Goal: Information Seeking & Learning: Learn about a topic

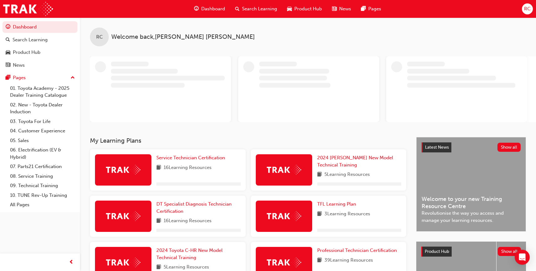
scroll to position [28, 0]
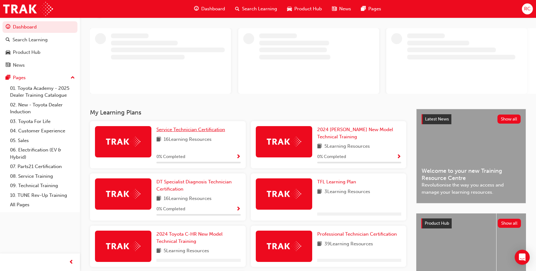
click at [196, 129] on span "Service Technician Certification" at bounding box center [190, 130] width 69 height 6
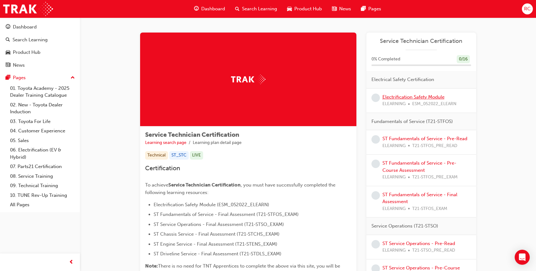
click at [415, 95] on link "Electrification Safety Module" at bounding box center [413, 97] width 62 height 6
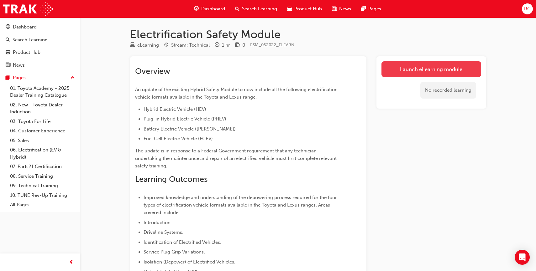
click at [441, 72] on link "Launch eLearning module" at bounding box center [431, 69] width 100 height 16
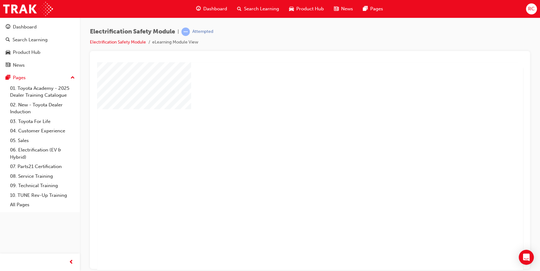
click at [292, 148] on div "play" at bounding box center [292, 148] width 0 height 0
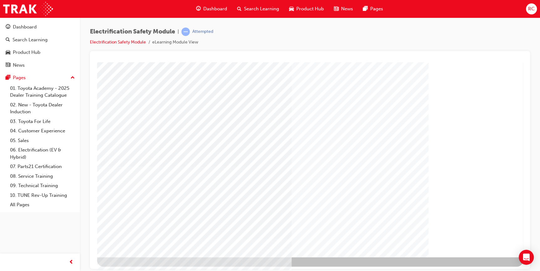
scroll to position [31, 0]
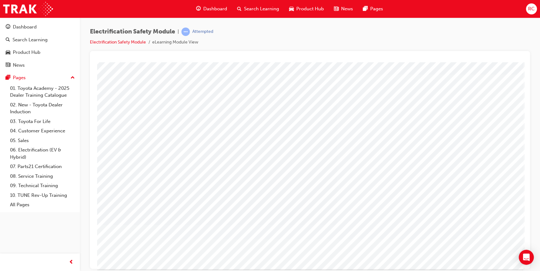
scroll to position [28, 0]
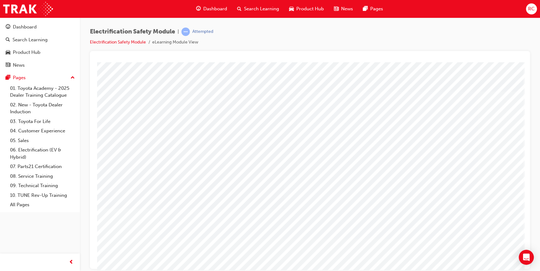
scroll to position [0, 0]
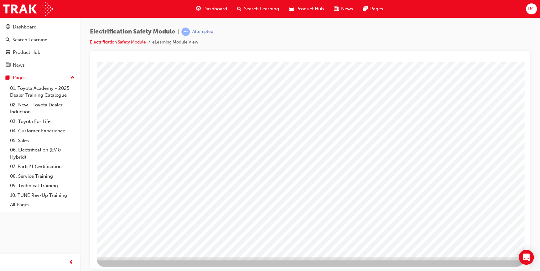
scroll to position [31, 0]
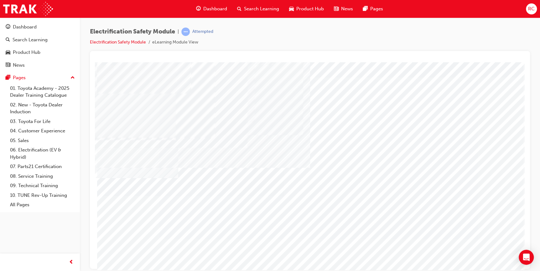
scroll to position [31, 0]
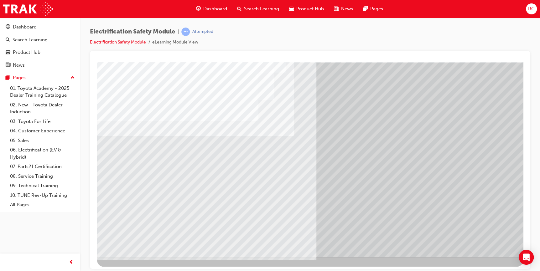
scroll to position [31, 0]
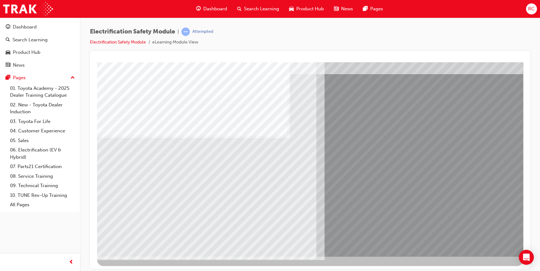
scroll to position [0, 0]
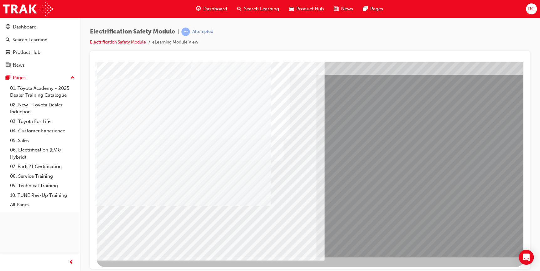
scroll to position [31, 0]
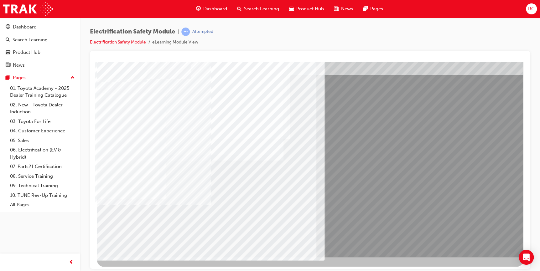
scroll to position [31, 0]
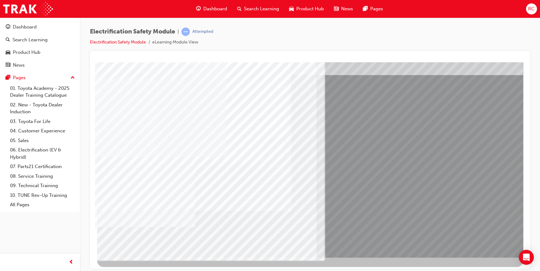
scroll to position [31, 0]
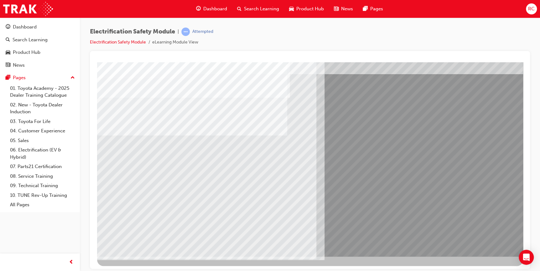
scroll to position [0, 0]
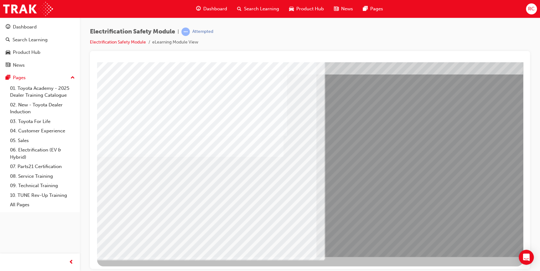
scroll to position [31, 0]
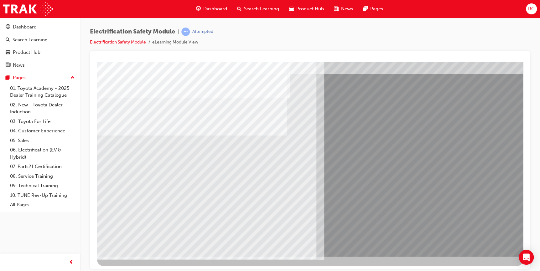
scroll to position [0, 0]
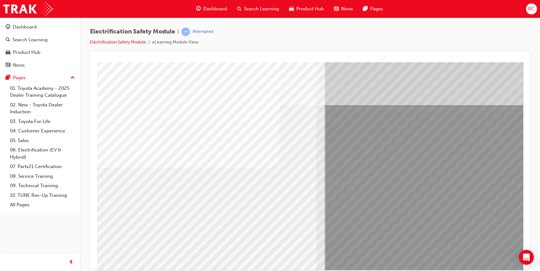
click at [36, 30] on div "Dashboard" at bounding box center [25, 26] width 24 height 7
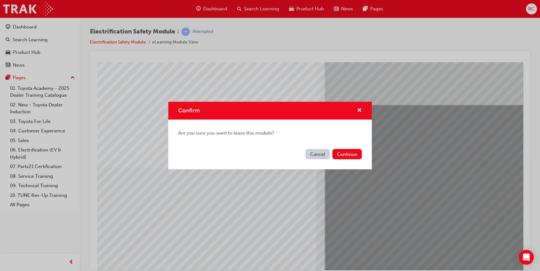
click at [365, 110] on div "Confirm" at bounding box center [270, 111] width 204 height 18
click at [359, 112] on span "cross-icon" at bounding box center [359, 111] width 5 height 6
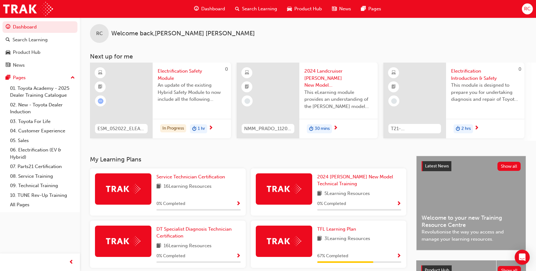
scroll to position [57, 0]
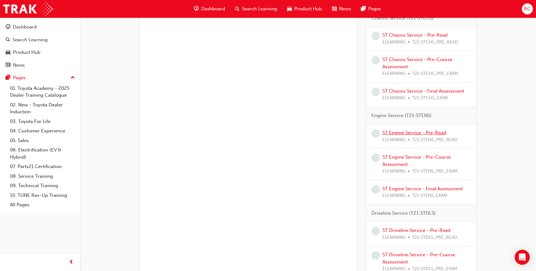
scroll to position [389, 0]
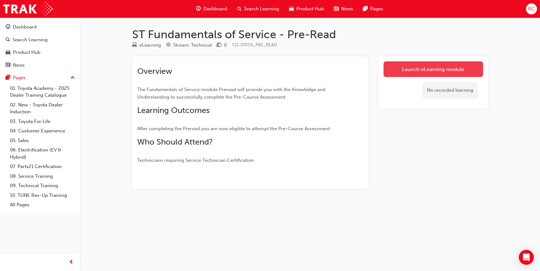
click at [417, 72] on link "Launch eLearning module" at bounding box center [433, 69] width 100 height 16
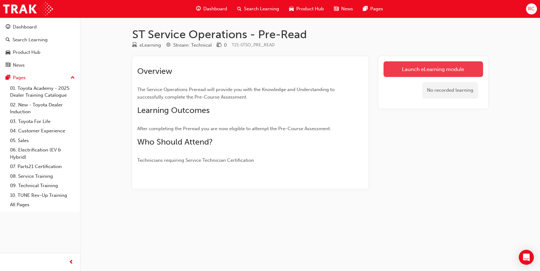
click at [437, 63] on link "Launch eLearning module" at bounding box center [433, 69] width 100 height 16
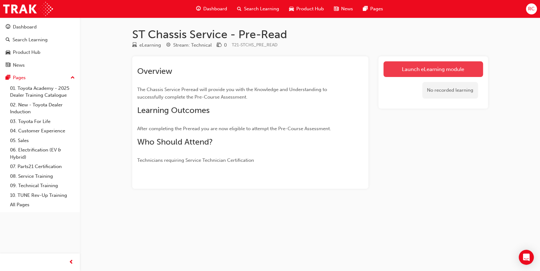
click at [427, 72] on link "Launch eLearning module" at bounding box center [433, 69] width 100 height 16
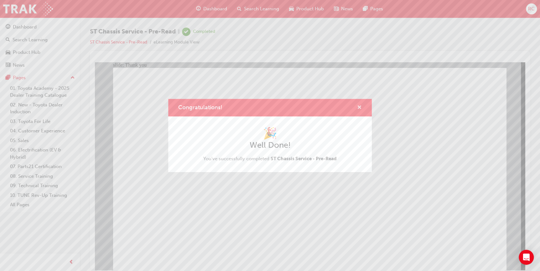
click at [360, 105] on span "cross-icon" at bounding box center [359, 108] width 5 height 6
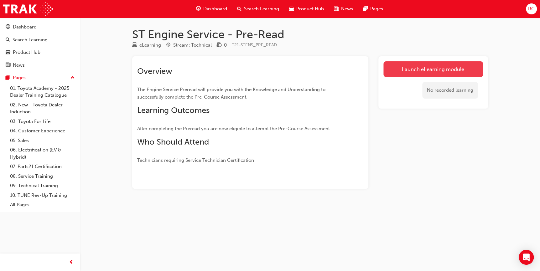
click at [465, 65] on link "Launch eLearning module" at bounding box center [433, 69] width 100 height 16
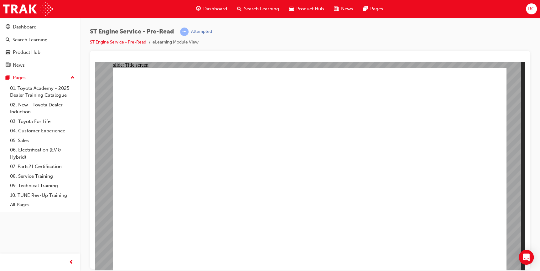
drag, startPoint x: 439, startPoint y: 264, endPoint x: 435, endPoint y: 259, distance: 6.2
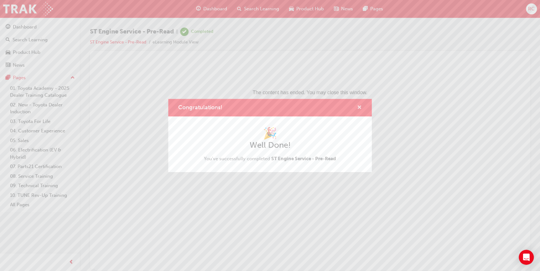
click at [357, 105] on span "cross-icon" at bounding box center [359, 108] width 5 height 6
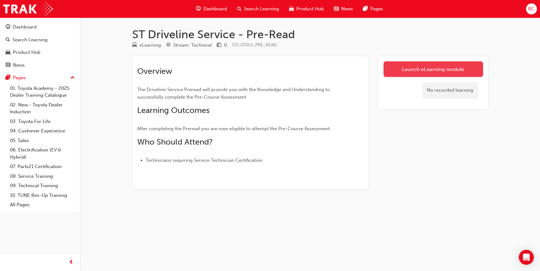
click at [447, 71] on link "Launch eLearning module" at bounding box center [433, 69] width 100 height 16
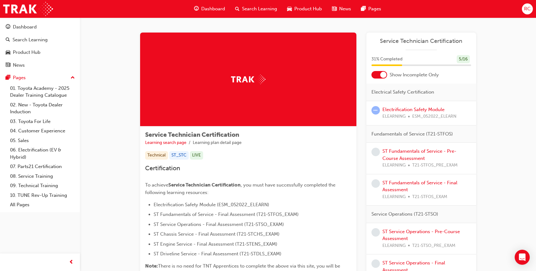
click at [528, 10] on span "RC" at bounding box center [527, 8] width 7 height 7
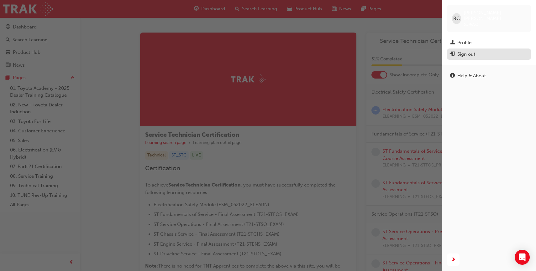
click at [472, 51] on div "Sign out" at bounding box center [466, 54] width 18 height 7
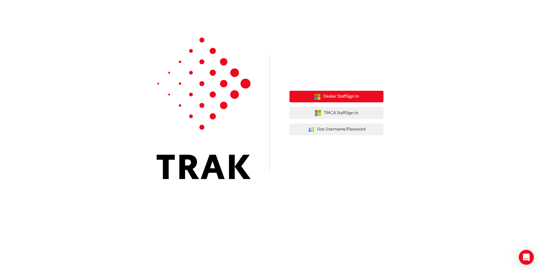
click at [349, 96] on span "Dealer Staff Sign In" at bounding box center [341, 96] width 36 height 7
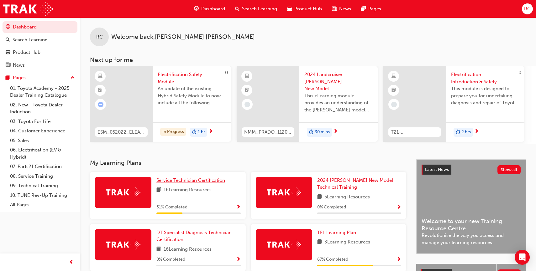
click at [200, 179] on span "Service Technician Certification" at bounding box center [190, 181] width 69 height 6
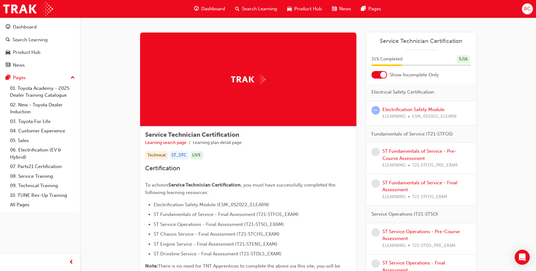
click at [523, 9] on div "RC" at bounding box center [527, 8] width 11 height 11
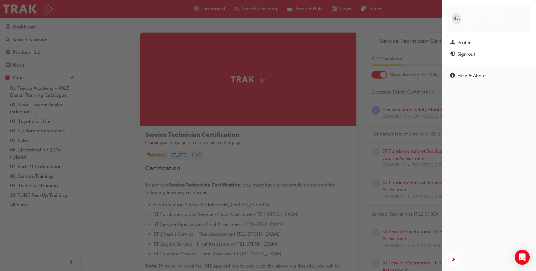
click at [350, 149] on div "button" at bounding box center [221, 135] width 442 height 271
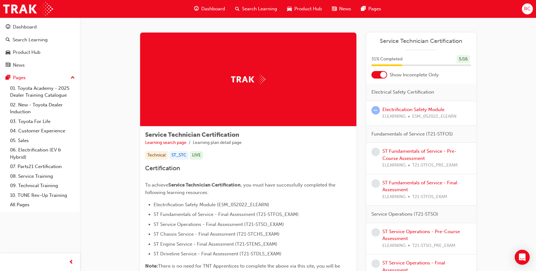
click at [521, 8] on div "Dashboard Search Learning Product Hub News Pages RC" at bounding box center [268, 9] width 536 height 18
click at [526, 8] on span "RC" at bounding box center [527, 8] width 7 height 7
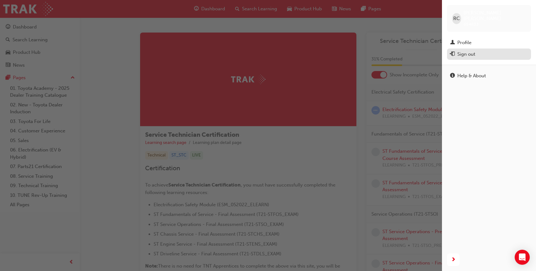
click at [484, 50] on div "Sign out" at bounding box center [489, 54] width 78 height 8
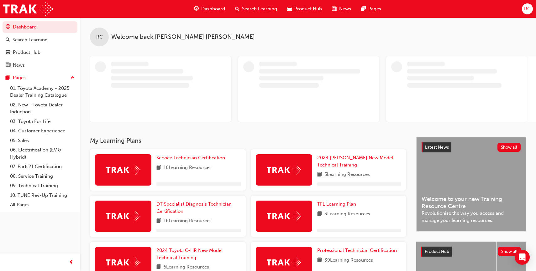
click at [523, 13] on div "RC" at bounding box center [527, 8] width 11 height 11
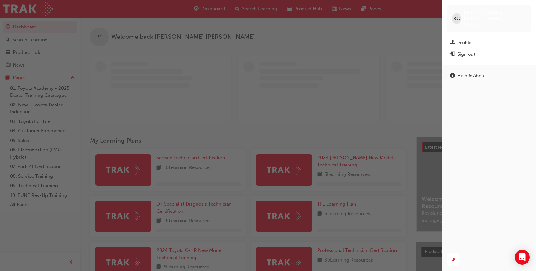
click at [495, 52] on button "Sign out" at bounding box center [489, 55] width 84 height 12
